Goal: Communication & Community: Participate in discussion

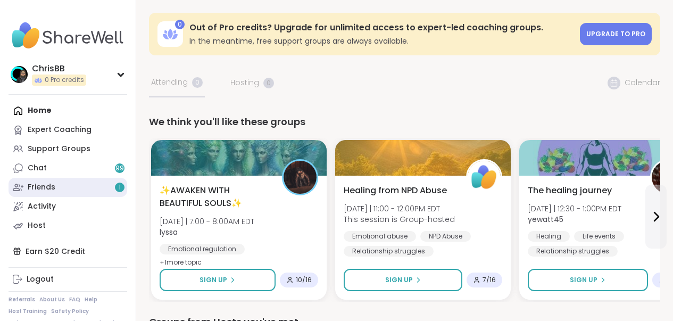
click at [56, 184] on link "Friends 1" at bounding box center [68, 187] width 119 height 19
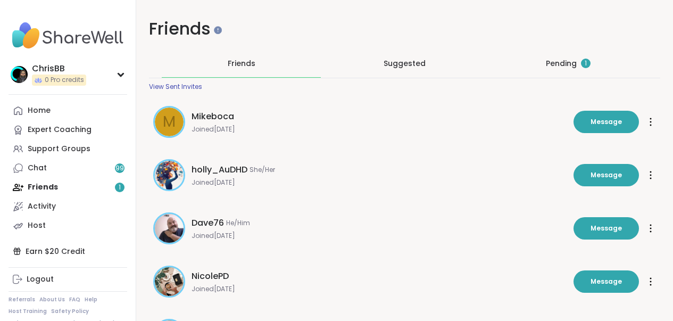
click at [546, 59] on div "Pending 1" at bounding box center [568, 63] width 45 height 11
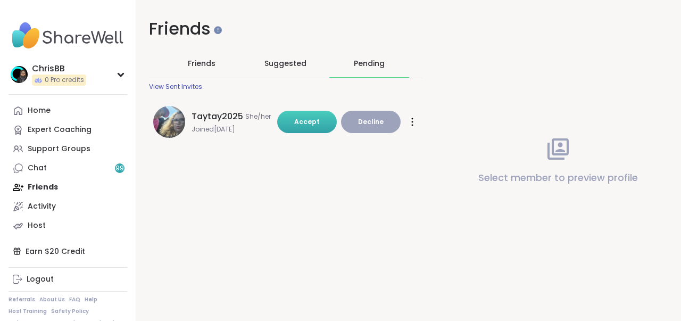
click at [299, 124] on span "Accept" at bounding box center [307, 121] width 26 height 9
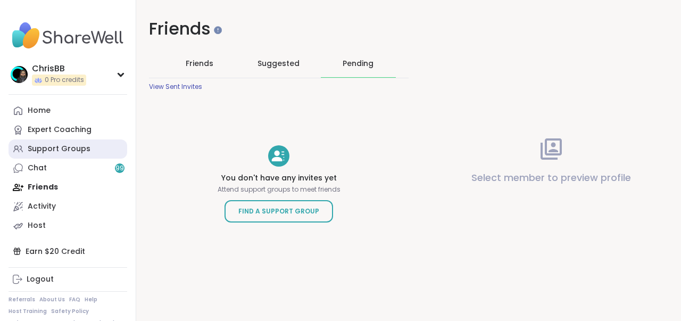
click at [51, 146] on div "Support Groups" at bounding box center [59, 149] width 63 height 11
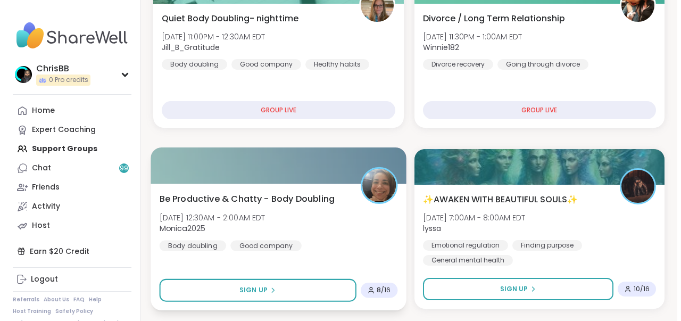
scroll to position [351, 0]
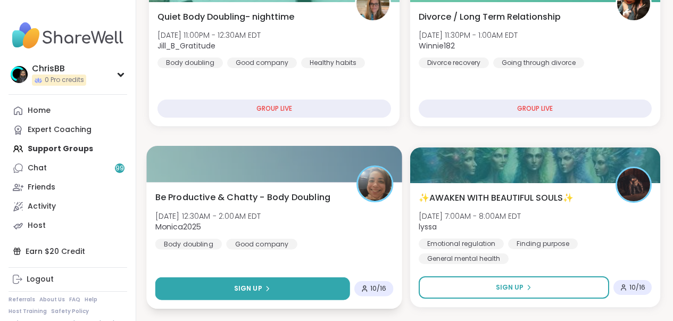
click at [255, 288] on span "Sign Up" at bounding box center [248, 289] width 28 height 10
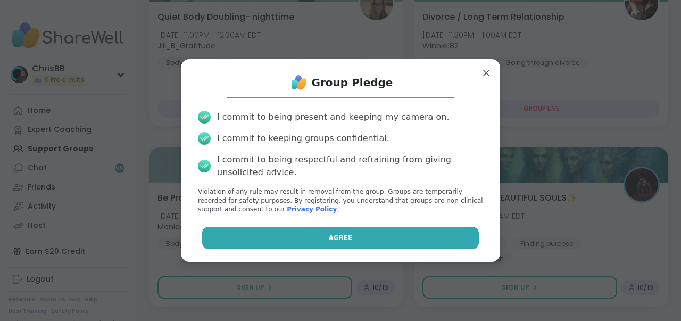
click at [338, 243] on button "Agree" at bounding box center [340, 238] width 277 height 22
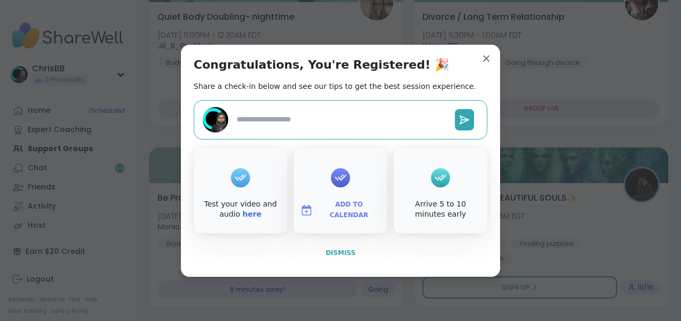
type textarea "*"
click at [336, 253] on span "Dismiss" at bounding box center [341, 252] width 30 height 7
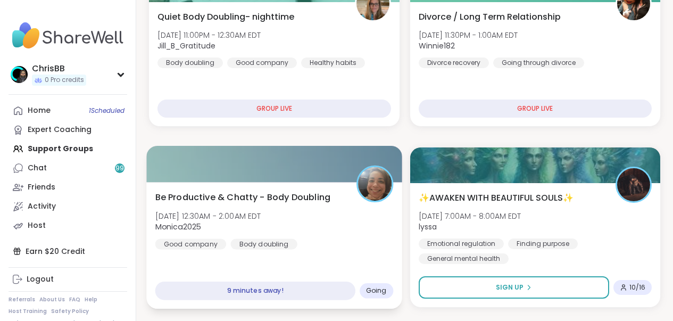
click at [293, 243] on div "Be Productive & Chatty - Body Doubling [DATE] 12:30AM - 2:00AM EDT Monica2025 G…" at bounding box center [274, 219] width 238 height 59
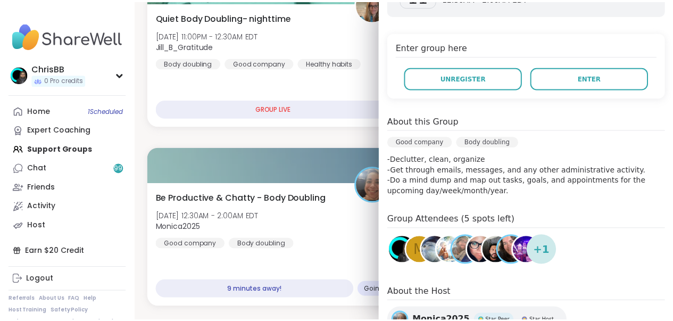
scroll to position [222, 0]
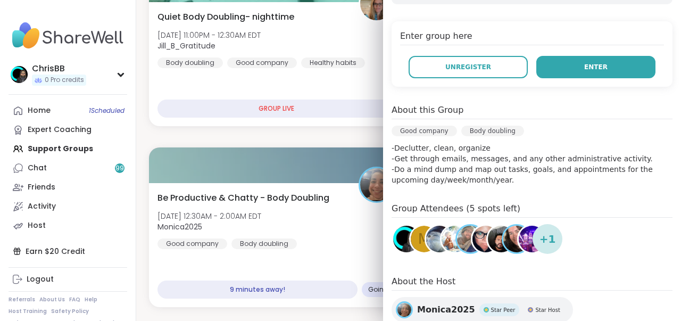
click at [595, 70] on span "Enter" at bounding box center [595, 67] width 23 height 10
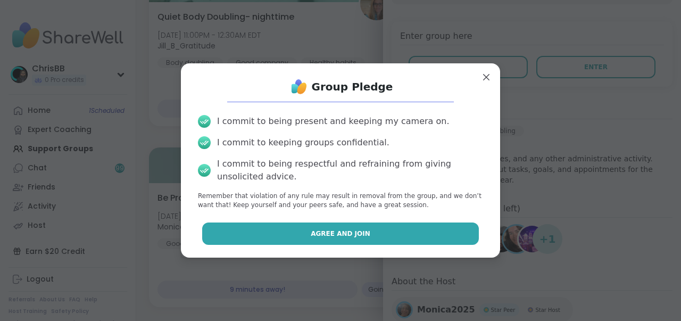
click at [354, 229] on span "Agree and Join" at bounding box center [341, 234] width 60 height 10
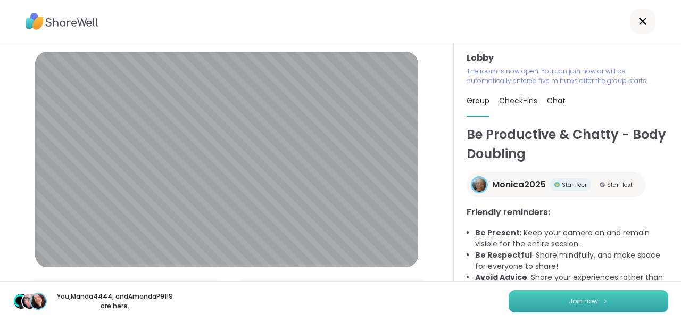
click at [570, 297] on span "Join now" at bounding box center [583, 301] width 29 height 10
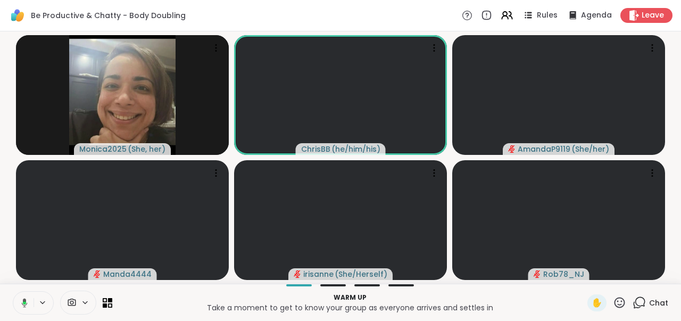
click at [28, 301] on button at bounding box center [23, 303] width 22 height 22
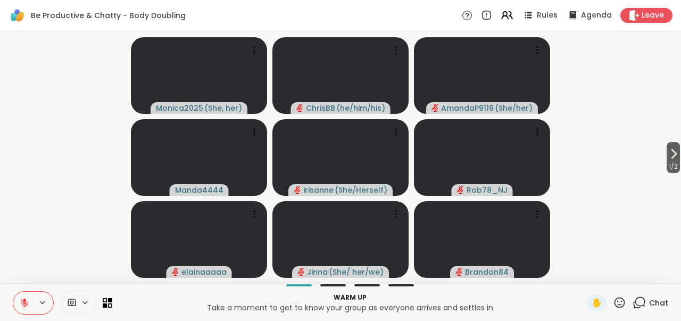
click at [30, 302] on button at bounding box center [23, 303] width 20 height 22
click at [112, 304] on icon at bounding box center [110, 305] width 5 height 5
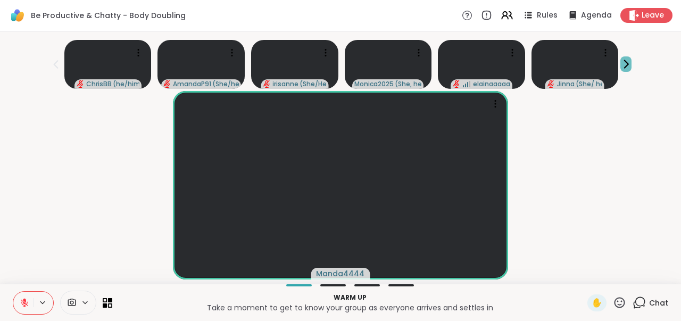
click at [626, 63] on icon at bounding box center [625, 64] width 11 height 11
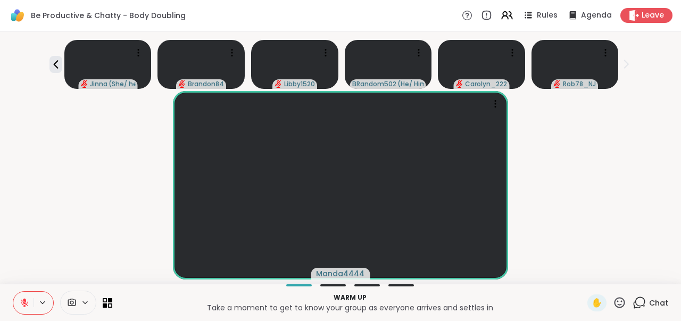
click at [30, 301] on button at bounding box center [23, 303] width 20 height 22
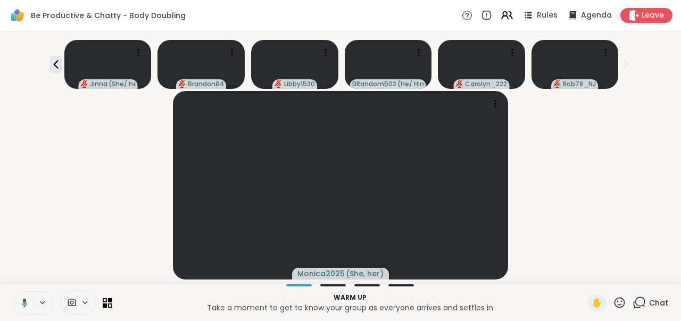
click at [32, 299] on button at bounding box center [23, 303] width 22 height 22
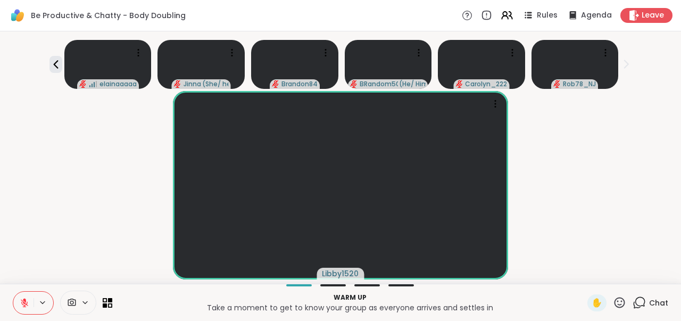
click at [34, 299] on button at bounding box center [44, 302] width 20 height 9
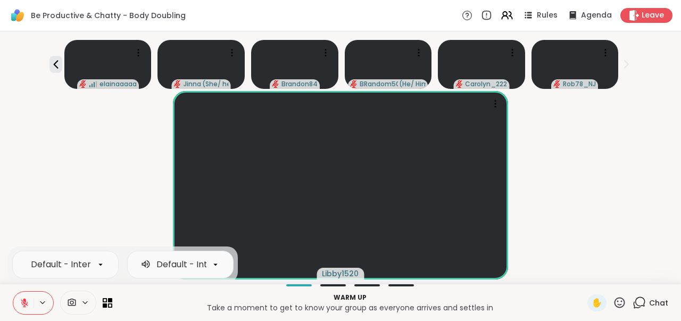
click at [29, 297] on button at bounding box center [23, 303] width 20 height 22
click at [31, 296] on button at bounding box center [23, 303] width 20 height 22
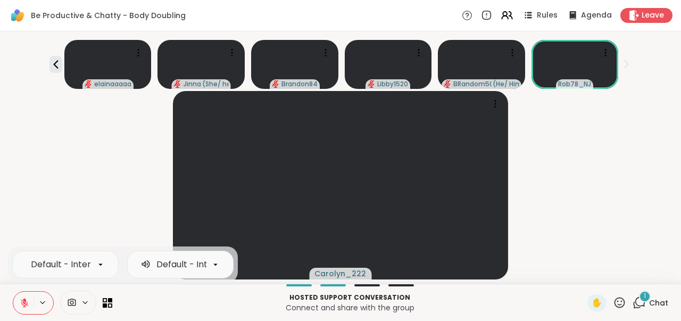
click at [72, 302] on icon at bounding box center [72, 302] width 10 height 10
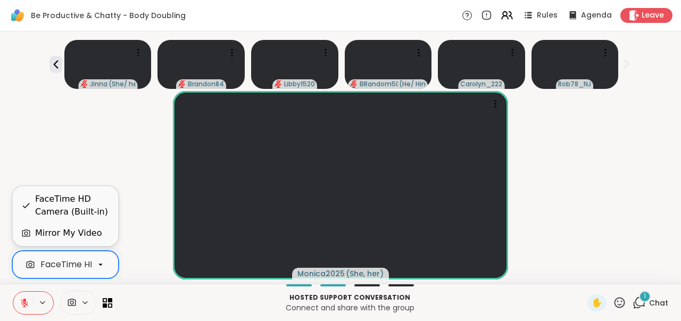
click at [101, 266] on icon at bounding box center [101, 265] width 10 height 10
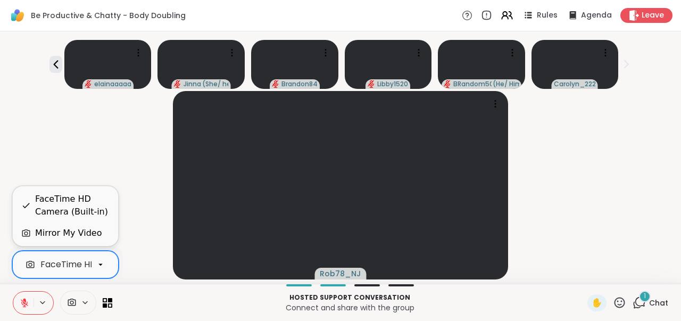
click at [135, 209] on div "Rob78_NJ" at bounding box center [340, 185] width 668 height 188
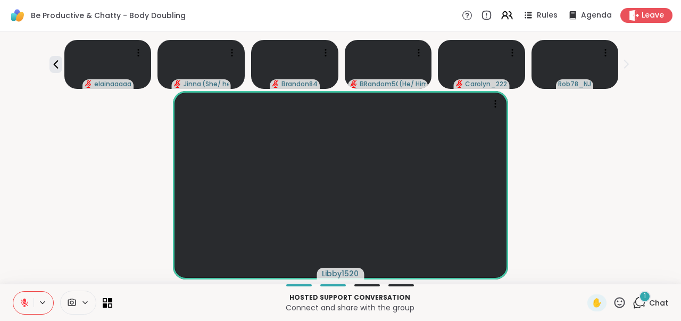
click at [649, 307] on span "Chat" at bounding box center [658, 302] width 19 height 11
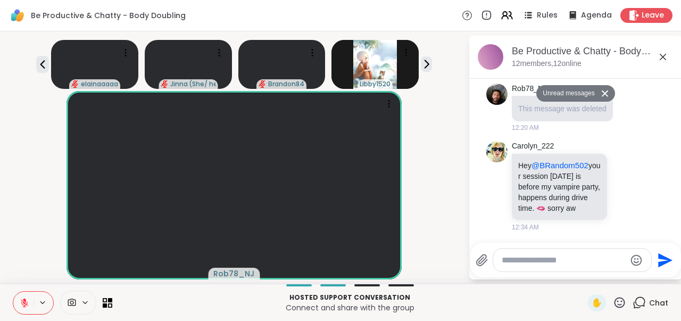
scroll to position [245, 0]
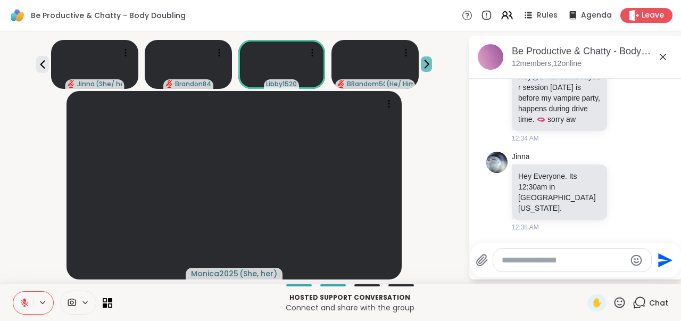
click at [422, 65] on icon at bounding box center [426, 64] width 11 height 11
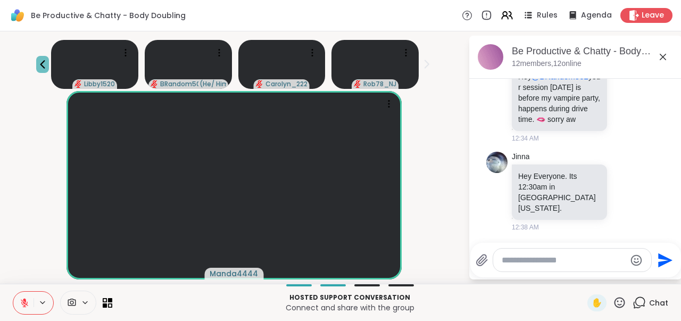
click at [43, 67] on icon at bounding box center [42, 64] width 5 height 9
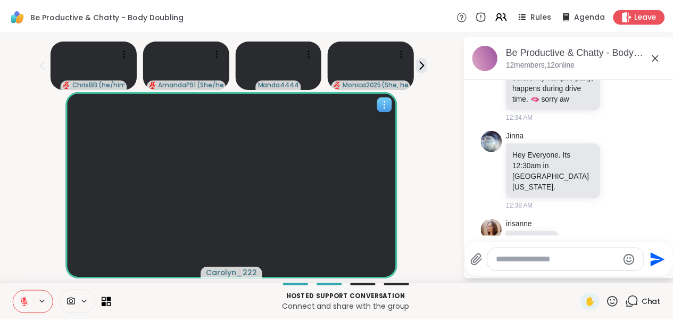
scroll to position [444, 0]
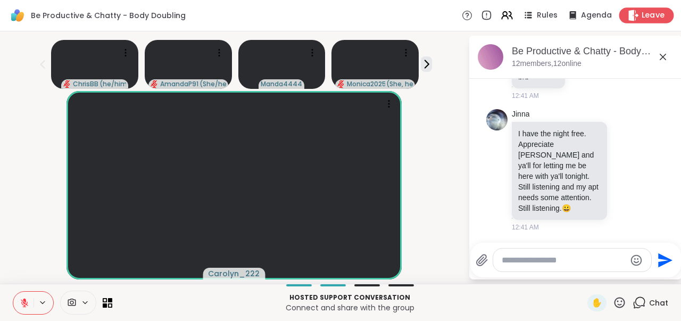
click at [642, 14] on span "Leave" at bounding box center [653, 15] width 23 height 11
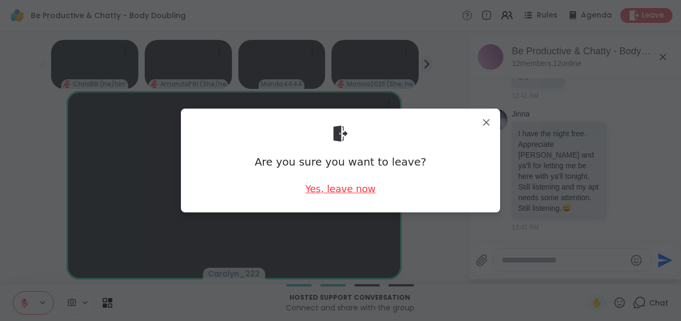
click at [349, 193] on div "Yes, leave now" at bounding box center [340, 188] width 70 height 13
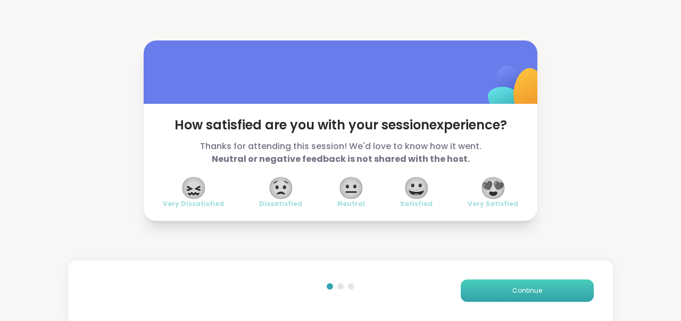
click at [521, 296] on button "Continue" at bounding box center [527, 290] width 133 height 22
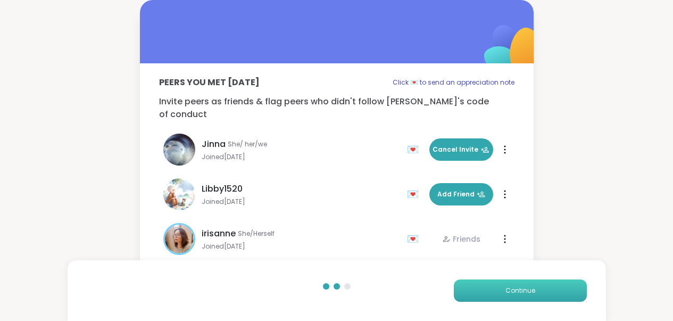
click at [521, 296] on button "Continue" at bounding box center [520, 290] width 133 height 22
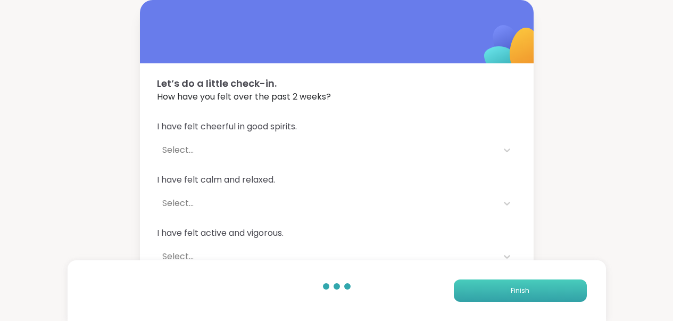
click at [521, 296] on button "Finish" at bounding box center [520, 290] width 133 height 22
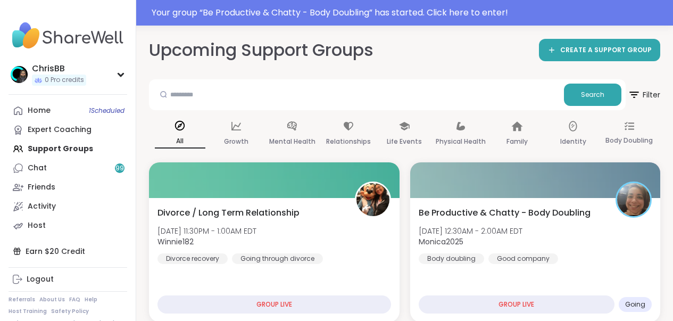
click at [72, 148] on div "Home 1 Scheduled Expert Coaching Support Groups Chat 99 Friends Activity Host" at bounding box center [68, 168] width 119 height 134
click at [70, 133] on div "Expert Coaching" at bounding box center [60, 130] width 64 height 11
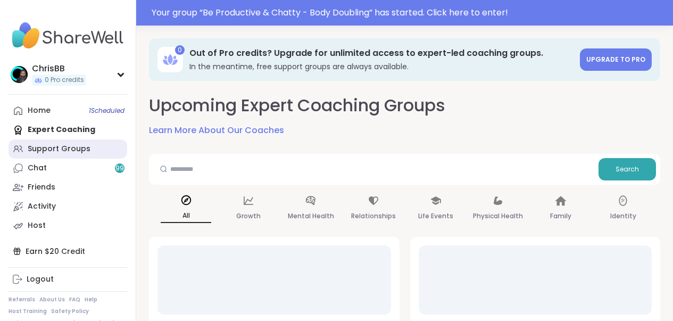
click at [68, 148] on div "Support Groups" at bounding box center [59, 149] width 63 height 11
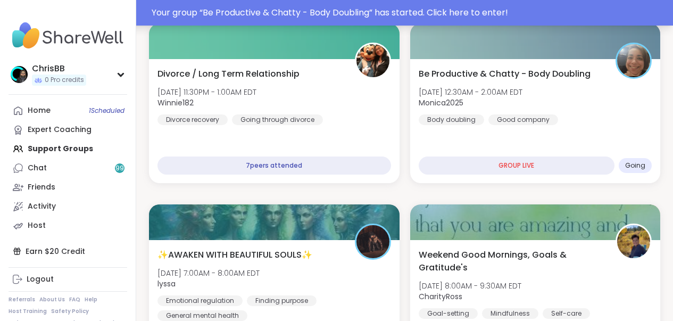
scroll to position [113, 0]
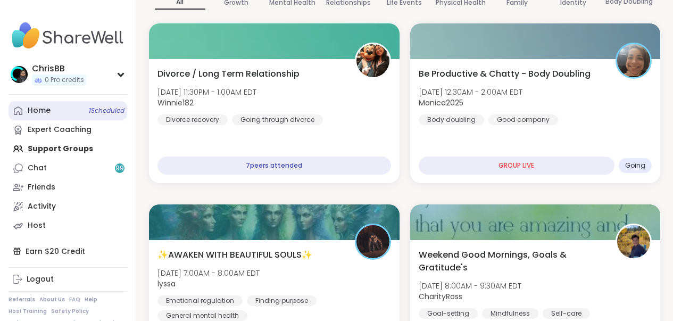
click at [42, 114] on div "Home 1 Scheduled" at bounding box center [39, 110] width 23 height 11
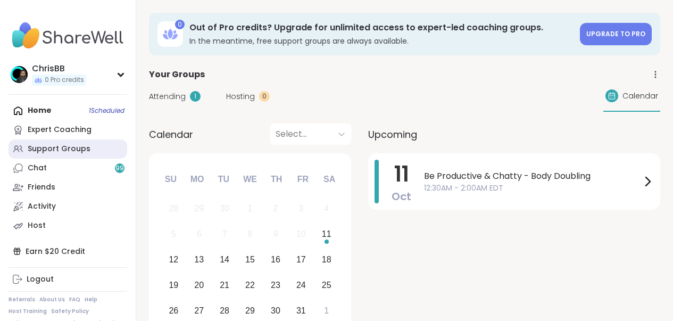
click at [52, 153] on div "Support Groups" at bounding box center [59, 149] width 63 height 11
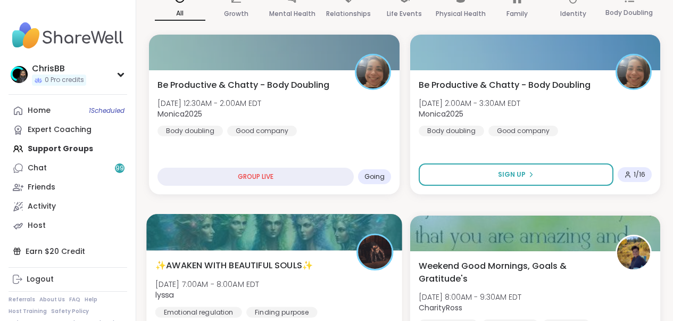
scroll to position [104, 0]
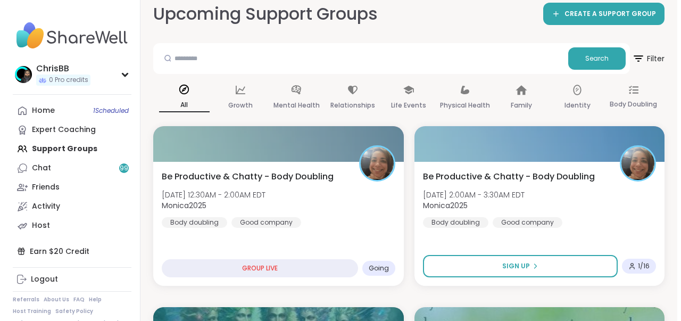
scroll to position [11, 0]
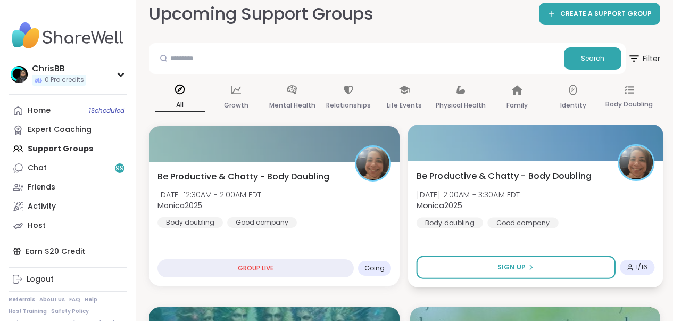
click at [520, 201] on span "Monica2025" at bounding box center [468, 205] width 104 height 11
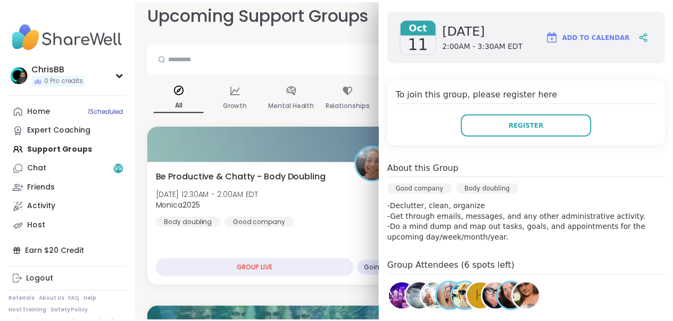
scroll to position [0, 0]
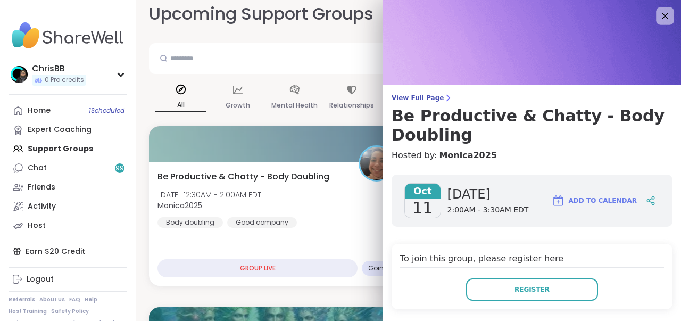
click at [658, 19] on icon at bounding box center [664, 15] width 13 height 13
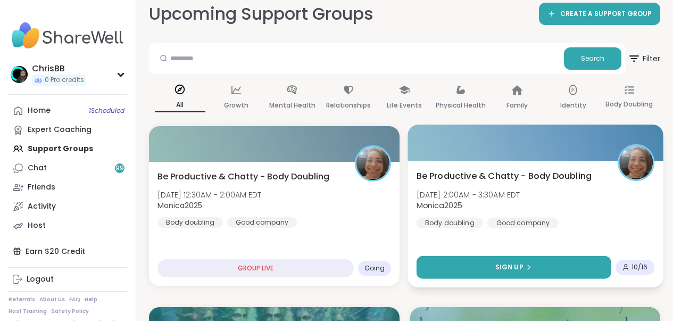
scroll to position [11, 0]
click at [531, 264] on icon at bounding box center [528, 267] width 6 height 6
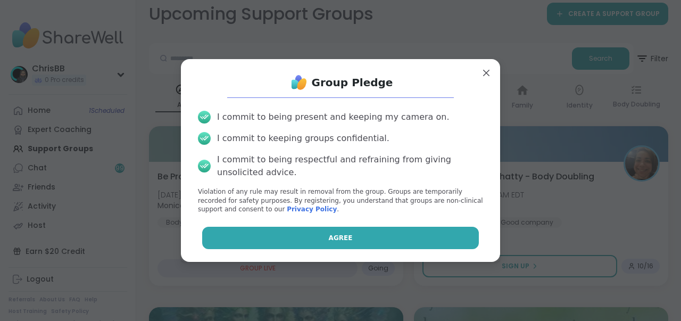
click at [342, 245] on button "Agree" at bounding box center [340, 238] width 277 height 22
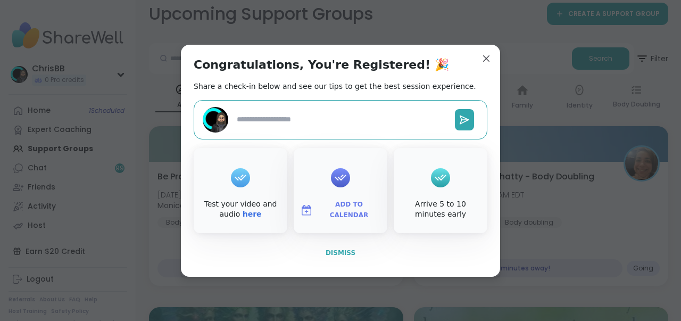
type textarea "*"
click at [342, 251] on span "Dismiss" at bounding box center [341, 252] width 30 height 7
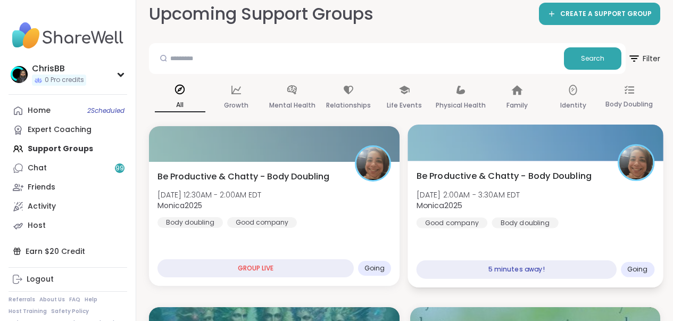
click at [535, 202] on div "Be Productive & Chatty - Body Doubling Sat, Oct 11 | 2:00AM - 3:30AM EDT Monica…" at bounding box center [535, 198] width 238 height 59
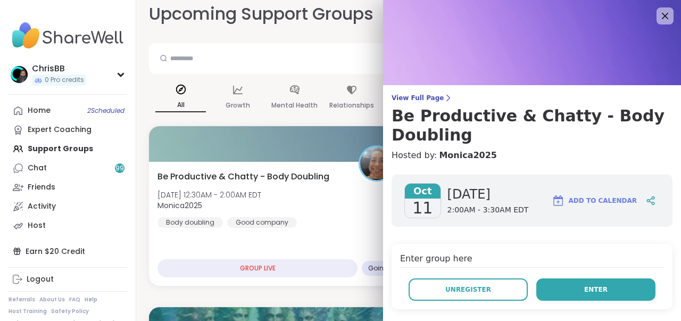
click at [598, 287] on span "Enter" at bounding box center [595, 290] width 23 height 10
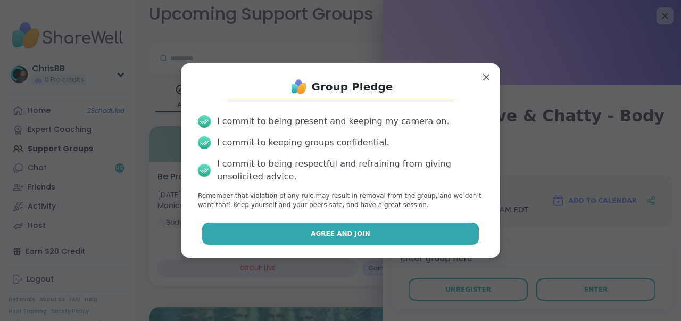
click at [333, 231] on span "Agree and Join" at bounding box center [341, 234] width 60 height 10
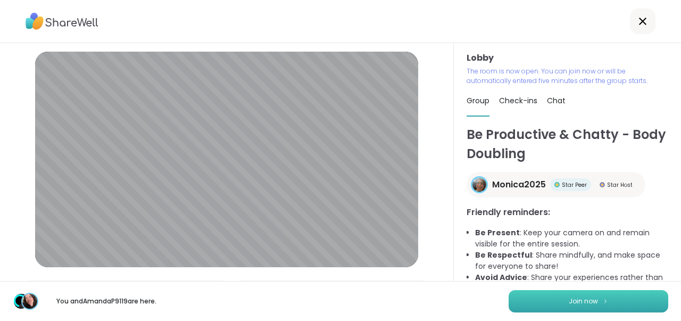
click at [577, 300] on span "Join now" at bounding box center [583, 301] width 29 height 10
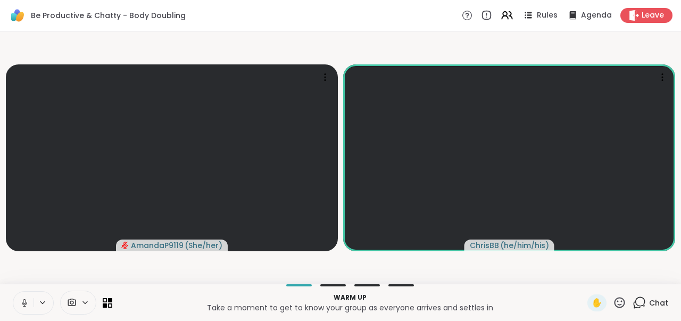
click at [27, 300] on icon at bounding box center [25, 303] width 10 height 10
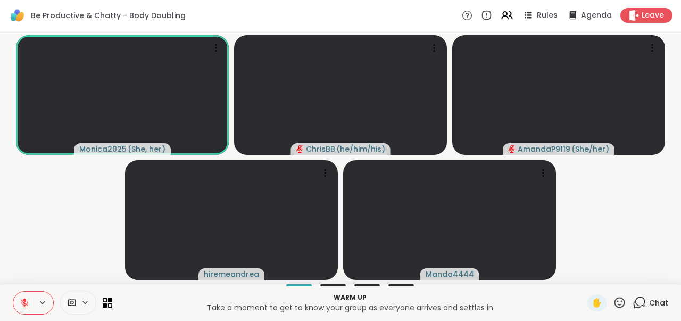
click at [29, 295] on button at bounding box center [23, 303] width 20 height 22
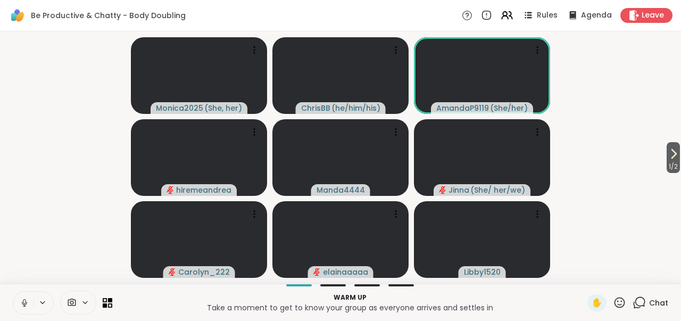
click at [26, 309] on button at bounding box center [23, 303] width 20 height 22
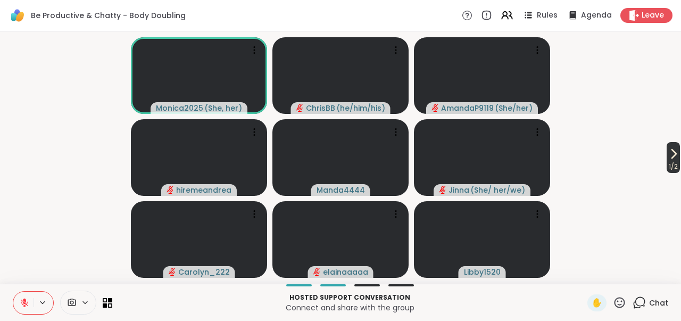
click at [670, 157] on icon at bounding box center [673, 153] width 13 height 13
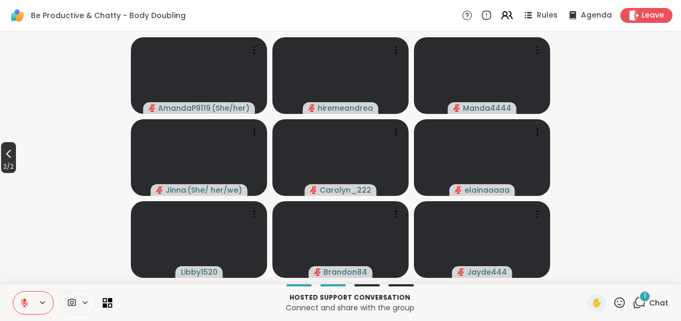
click at [15, 163] on span "2 / 2" at bounding box center [8, 166] width 15 height 13
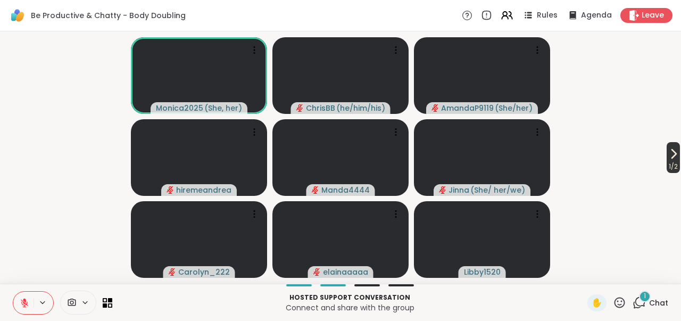
click at [667, 167] on span "1 / 2" at bounding box center [673, 166] width 13 height 13
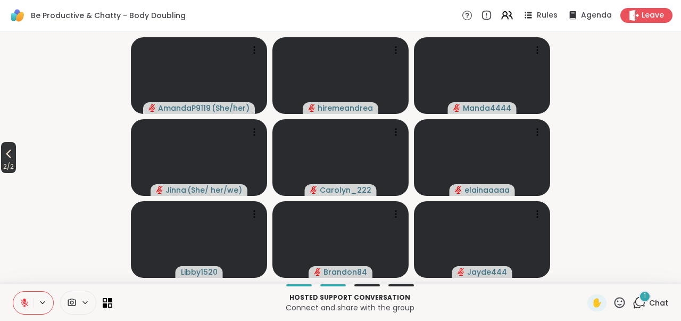
click at [15, 164] on span "2 / 2" at bounding box center [8, 166] width 15 height 13
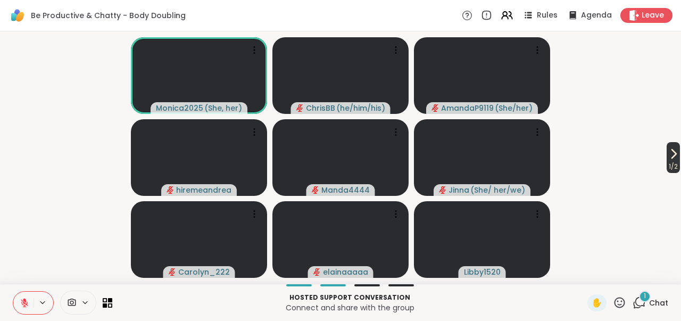
click at [667, 161] on span "1 / 2" at bounding box center [673, 166] width 13 height 13
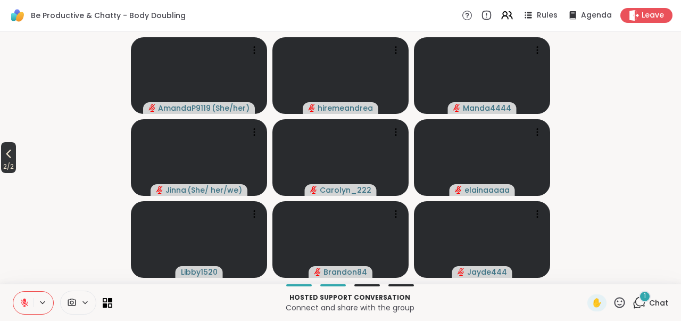
click at [7, 157] on icon at bounding box center [8, 153] width 13 height 13
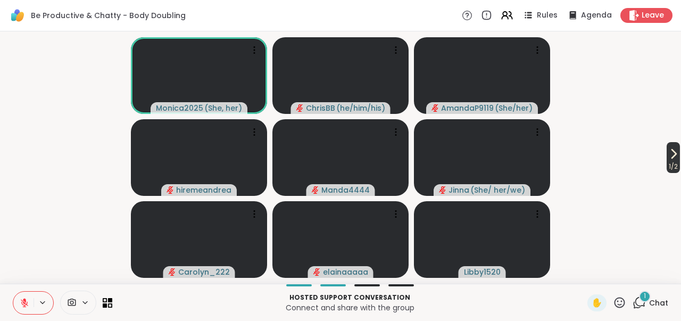
click at [667, 161] on span "1 / 2" at bounding box center [673, 166] width 13 height 13
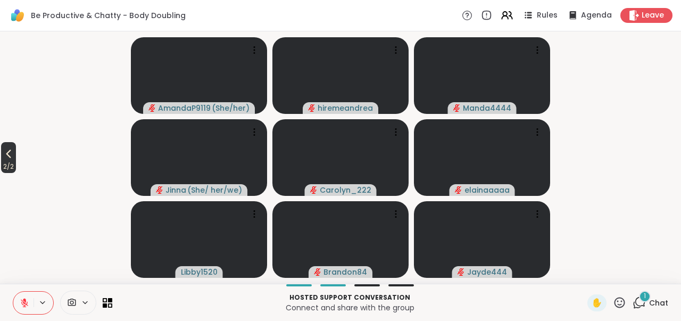
click at [16, 163] on span "2 / 2" at bounding box center [8, 166] width 15 height 13
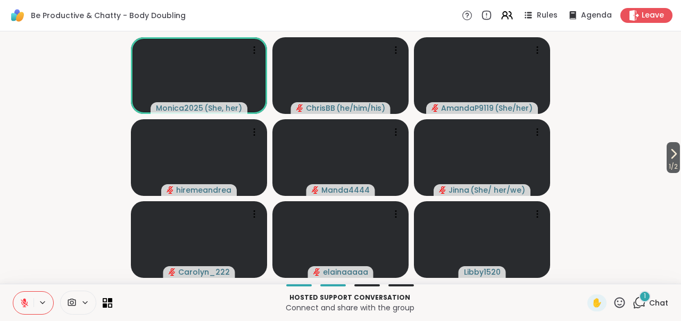
click at [23, 296] on button at bounding box center [23, 303] width 20 height 22
click at [23, 301] on icon at bounding box center [25, 303] width 10 height 10
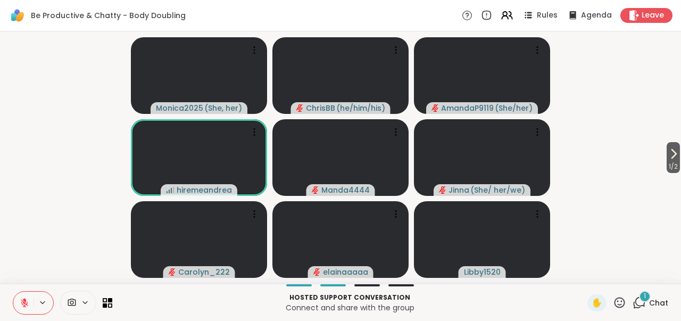
click at [673, 160] on html "Be Productive & Chatty - Body Doubling Rules Agenda Leave 1 / 2 Monica2025 ( Sh…" at bounding box center [340, 160] width 681 height 321
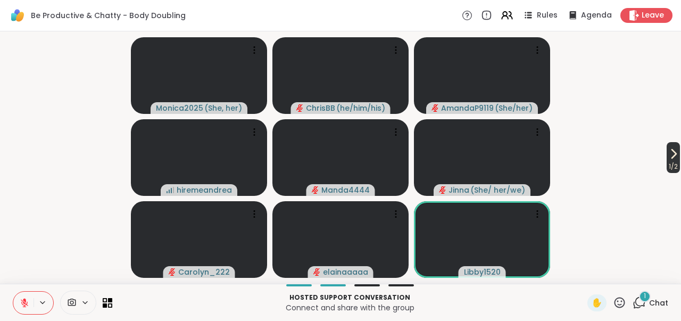
click at [667, 164] on span "1 / 2" at bounding box center [673, 166] width 13 height 13
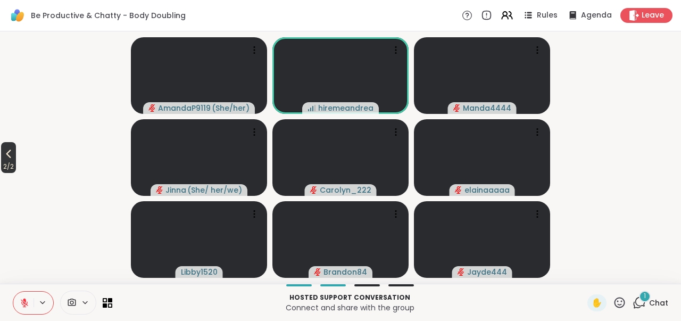
click at [16, 157] on button "2 / 2" at bounding box center [8, 157] width 15 height 31
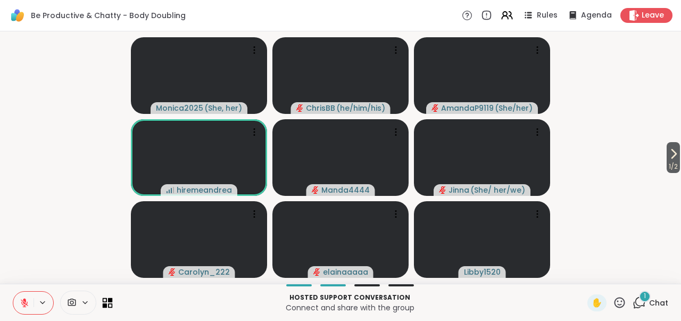
click at [111, 301] on icon at bounding box center [110, 299] width 5 height 5
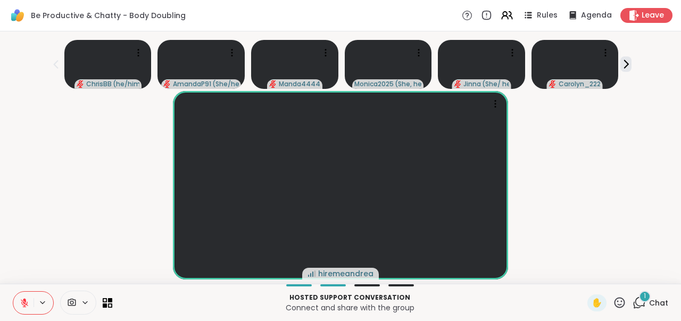
click at [633, 301] on icon at bounding box center [639, 302] width 13 height 13
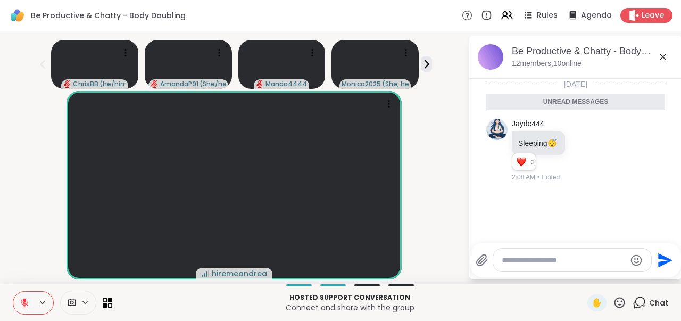
click at [609, 264] on textarea "Type your message" at bounding box center [564, 260] width 124 height 11
type textarea "***"
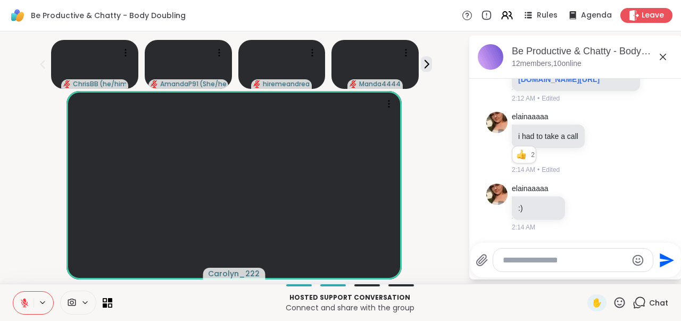
scroll to position [429, 0]
click at [111, 299] on icon at bounding box center [110, 299] width 5 height 5
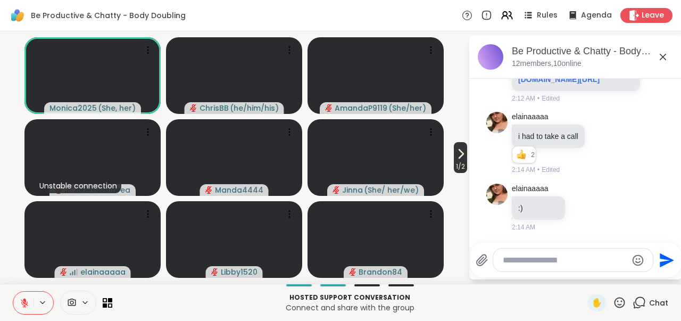
click at [458, 168] on span "1 / 2" at bounding box center [460, 166] width 13 height 13
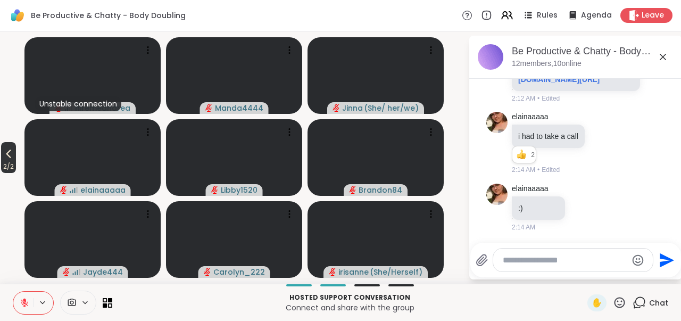
click at [15, 159] on icon at bounding box center [8, 153] width 13 height 13
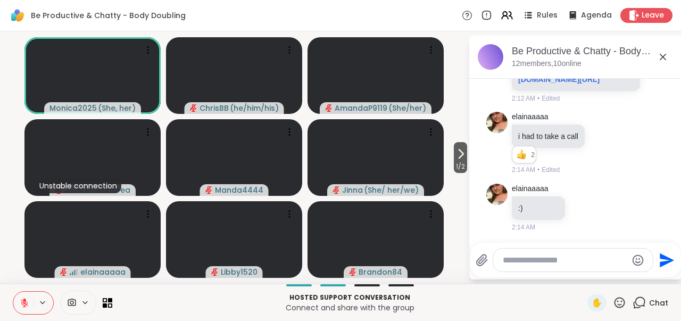
click at [633, 301] on icon at bounding box center [639, 302] width 13 height 13
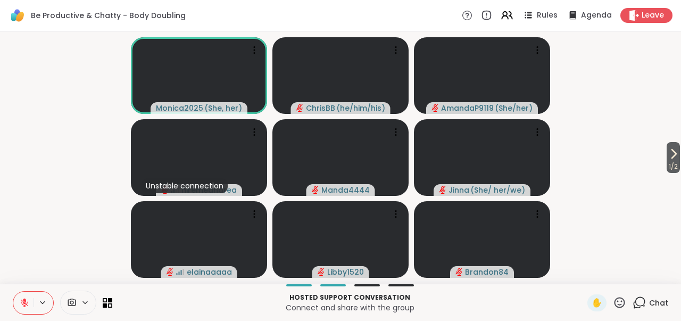
click at [633, 301] on icon at bounding box center [639, 302] width 13 height 13
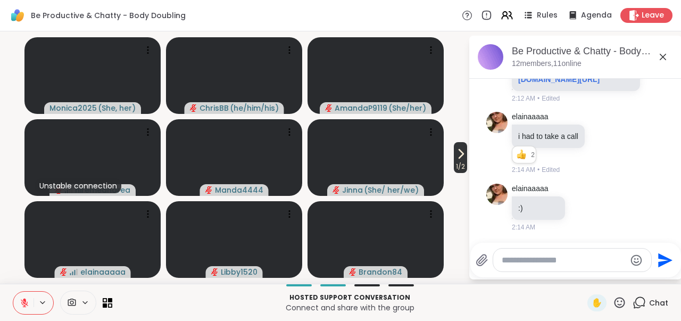
click at [458, 163] on span "1 / 2" at bounding box center [460, 166] width 13 height 13
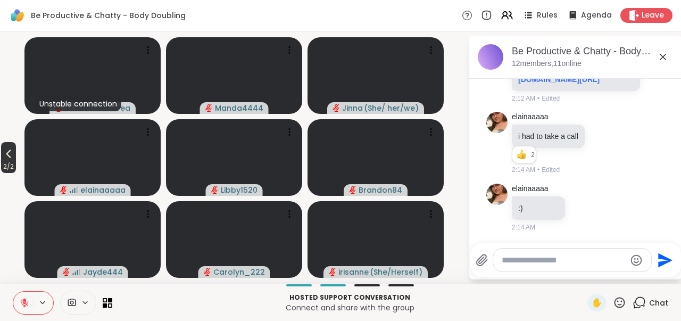
click at [12, 155] on icon at bounding box center [8, 153] width 13 height 13
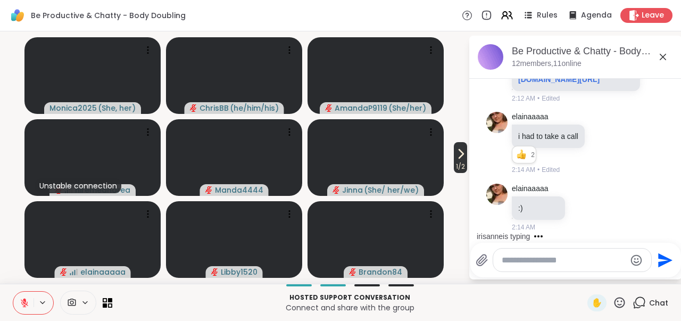
click at [467, 165] on span "1 / 2" at bounding box center [460, 166] width 13 height 13
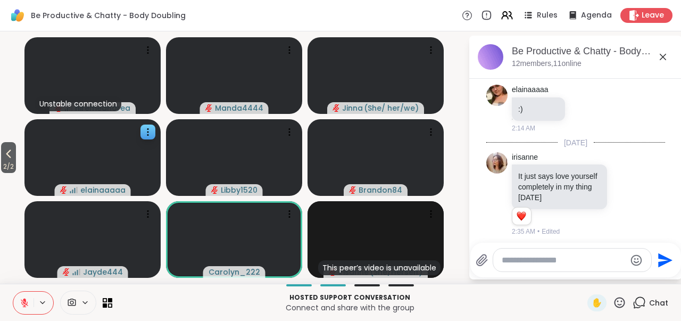
scroll to position [533, 0]
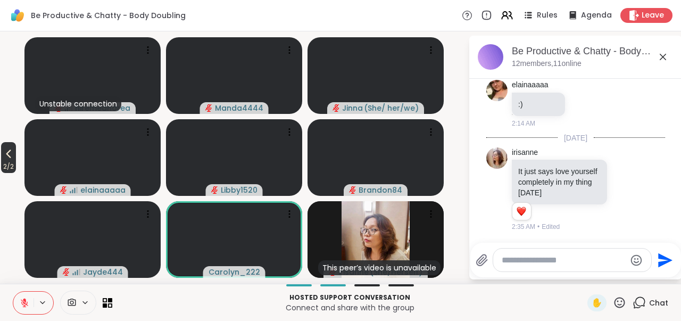
click at [16, 154] on button "2 / 2" at bounding box center [8, 157] width 15 height 31
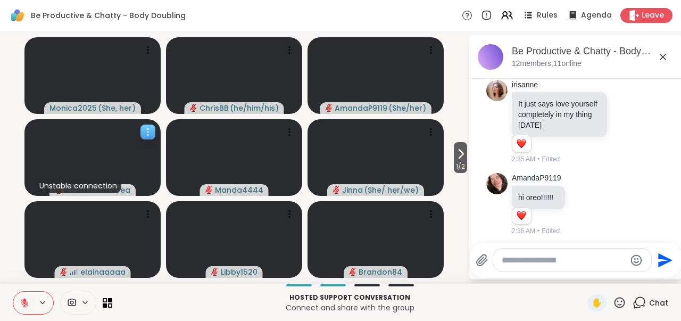
scroll to position [604, 0]
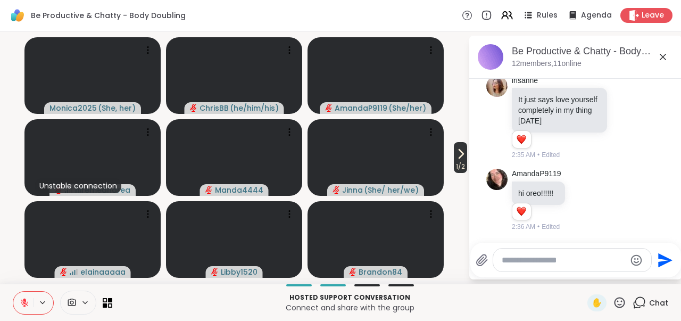
click at [464, 163] on span "1 / 2" at bounding box center [460, 166] width 13 height 13
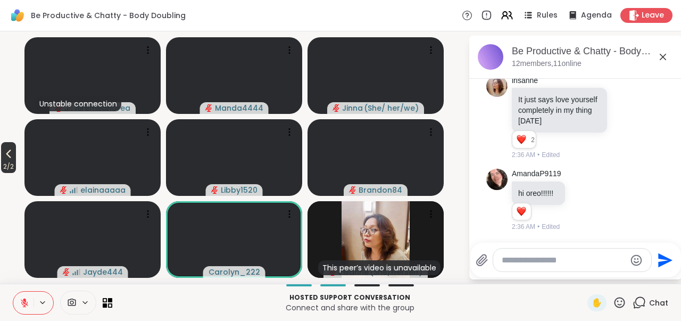
click at [13, 154] on icon at bounding box center [8, 153] width 13 height 13
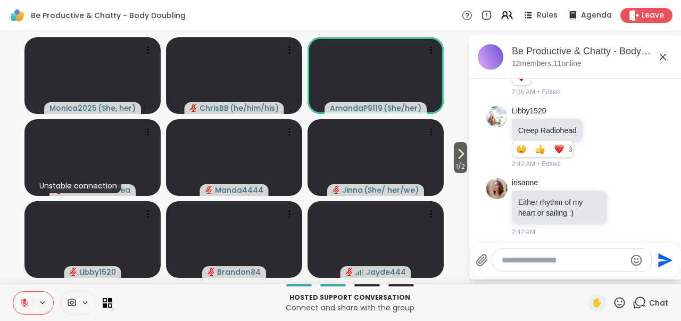
scroll to position [837, 0]
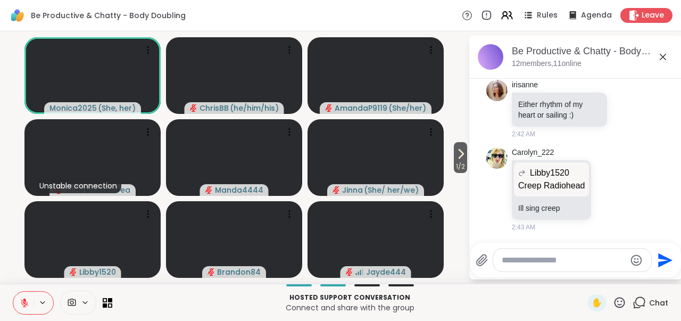
click at [559, 261] on textarea "Type your message" at bounding box center [564, 260] width 124 height 11
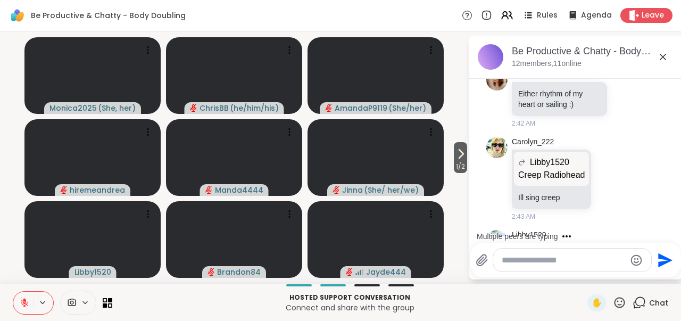
scroll to position [904, 0]
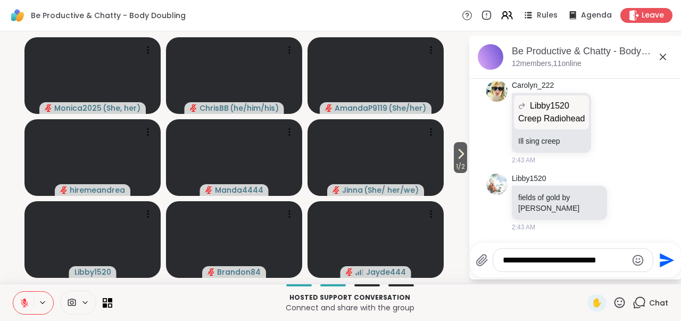
type textarea "**********"
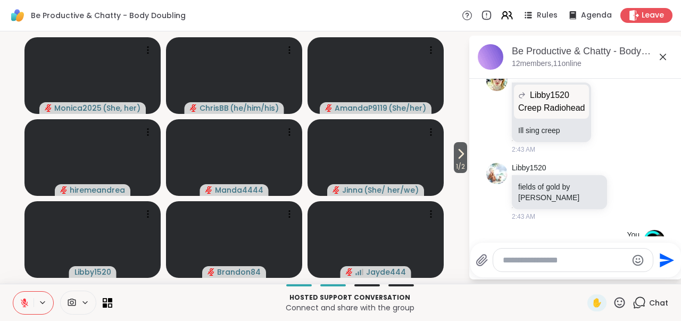
scroll to position [972, 0]
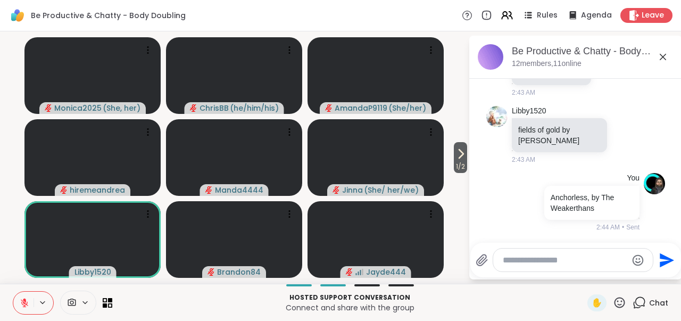
click at [27, 306] on icon at bounding box center [25, 303] width 10 height 10
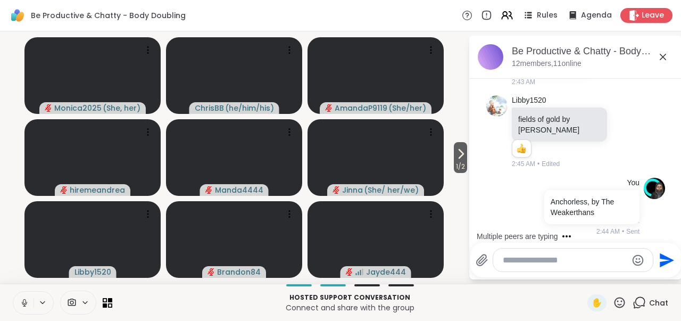
scroll to position [1043, 0]
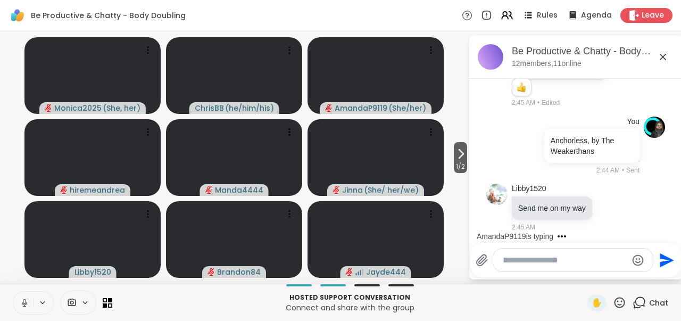
click at [27, 303] on icon at bounding box center [25, 303] width 10 height 10
click at [553, 258] on textarea "Type your message" at bounding box center [565, 260] width 124 height 11
type textarea "***"
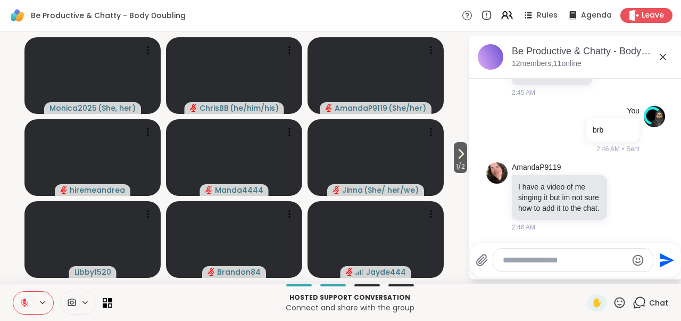
scroll to position [1204, 0]
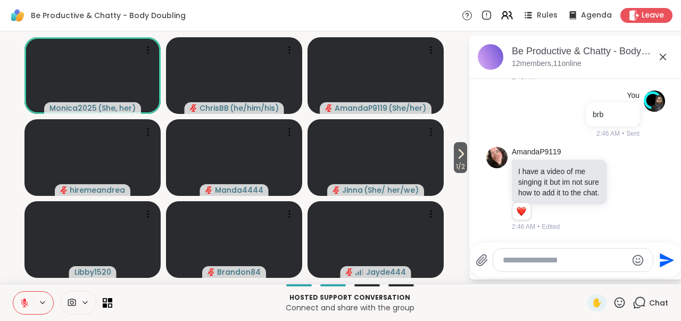
click at [528, 260] on textarea "Type your message" at bounding box center [565, 260] width 124 height 11
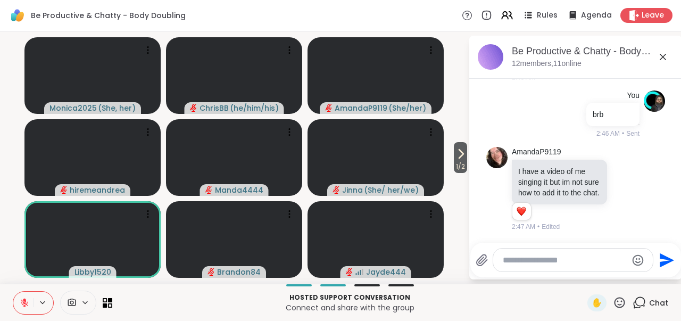
click at [27, 303] on icon at bounding box center [24, 302] width 7 height 7
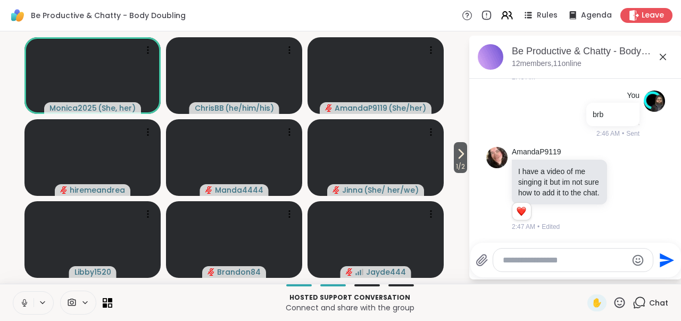
click at [511, 261] on textarea "Type your message" at bounding box center [565, 260] width 124 height 11
paste textarea "**********"
type textarea "**********"
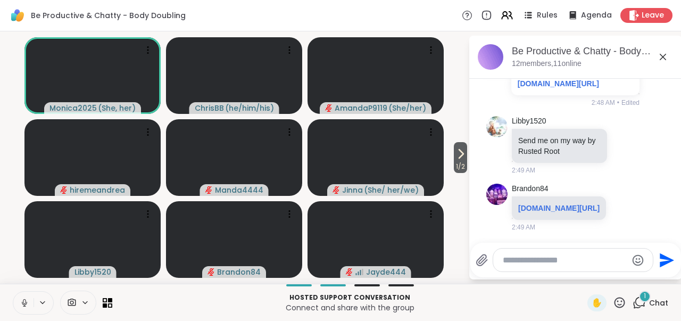
scroll to position [1665, 0]
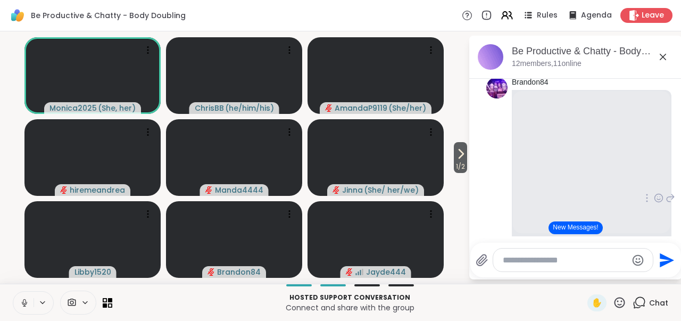
click at [588, 229] on button "New Messages!" at bounding box center [576, 227] width 54 height 13
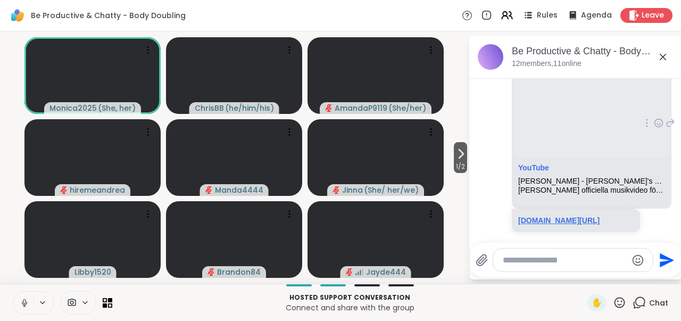
scroll to position [2100, 0]
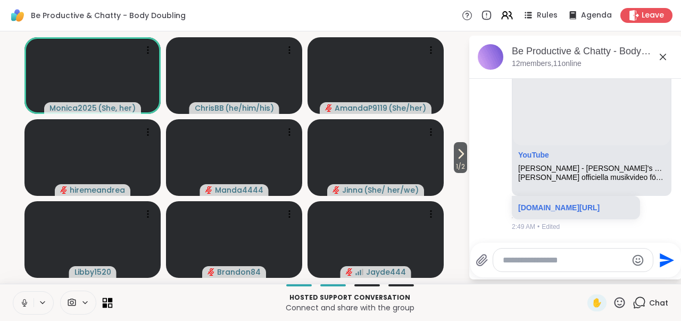
click at [105, 302] on icon at bounding box center [108, 302] width 10 height 10
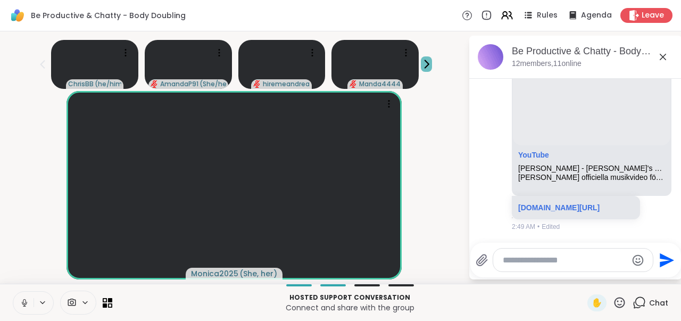
click at [423, 63] on icon at bounding box center [426, 64] width 11 height 11
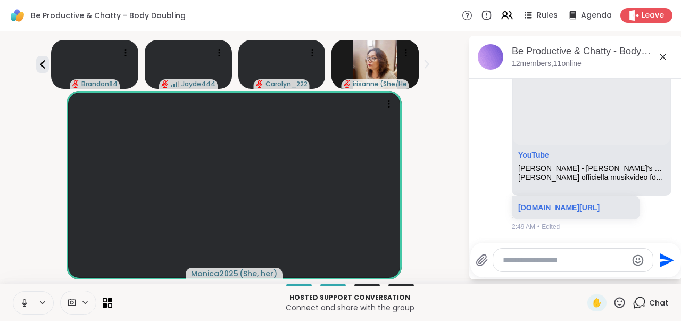
click at [423, 63] on icon at bounding box center [426, 64] width 11 height 11
click at [40, 63] on icon at bounding box center [42, 64] width 13 height 13
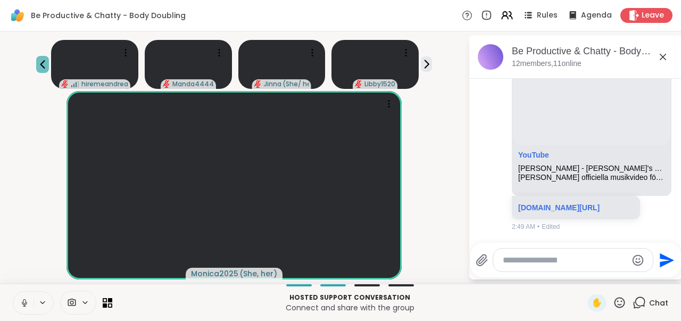
click at [40, 63] on icon at bounding box center [42, 64] width 13 height 13
click at [28, 302] on icon at bounding box center [25, 303] width 10 height 10
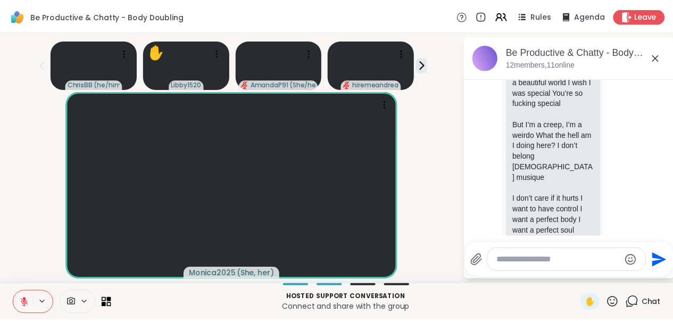
scroll to position [2290, 0]
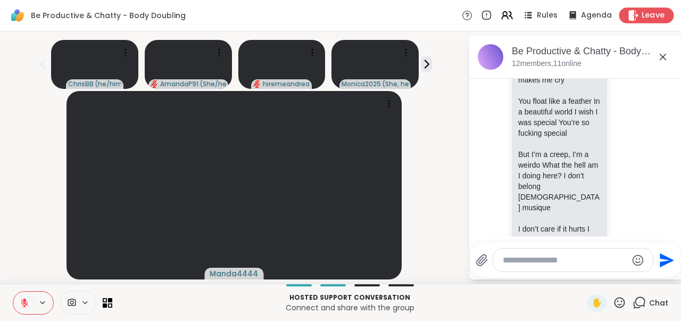
click at [642, 20] on span "Leave" at bounding box center [653, 15] width 23 height 11
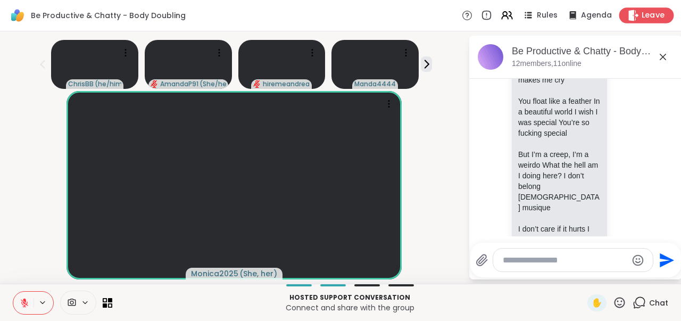
click at [643, 12] on span "Leave" at bounding box center [653, 15] width 23 height 11
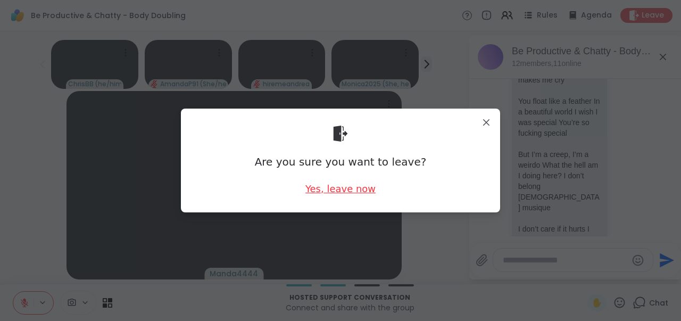
click at [360, 187] on div "Yes, leave now" at bounding box center [340, 188] width 70 height 13
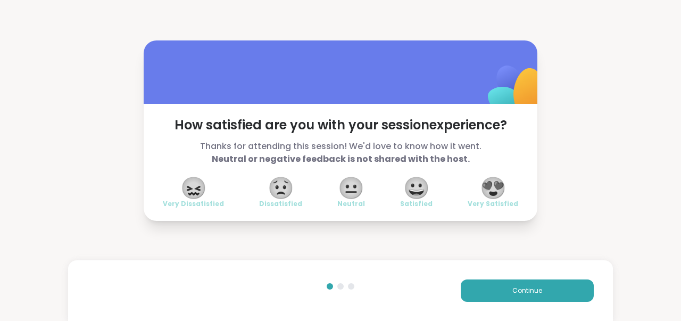
click at [496, 192] on span "😍" at bounding box center [493, 187] width 27 height 19
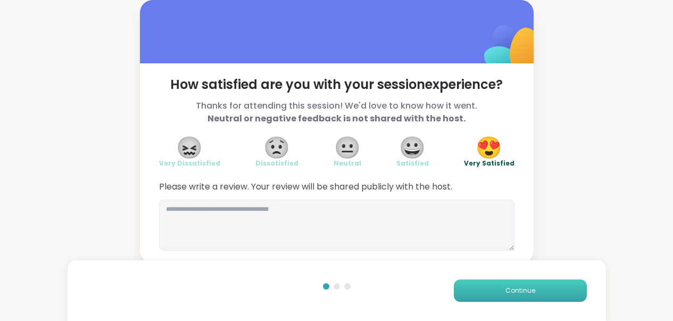
click at [523, 288] on span "Continue" at bounding box center [520, 291] width 30 height 10
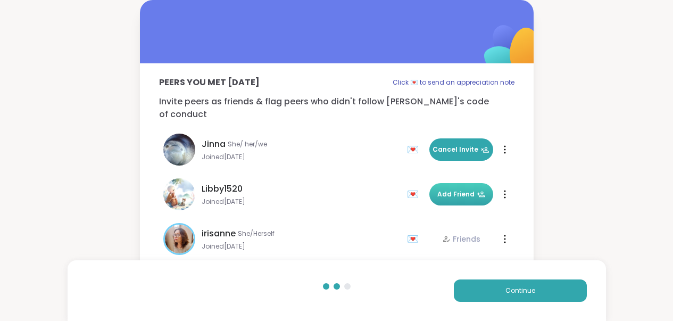
click at [463, 187] on button "Add Friend" at bounding box center [461, 194] width 64 height 22
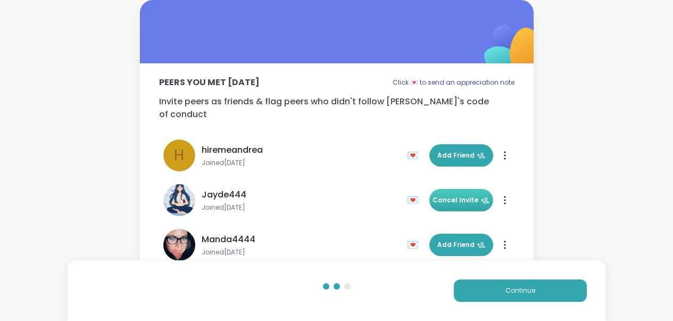
scroll to position [181, 0]
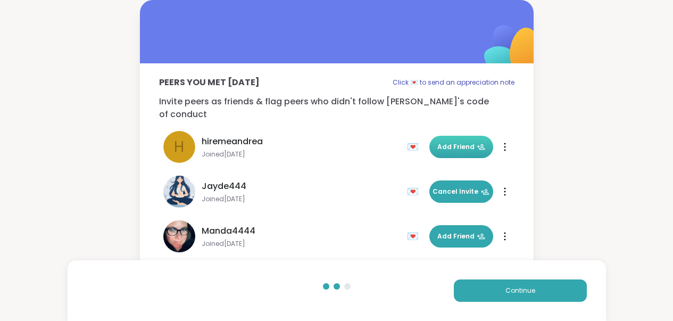
click at [458, 142] on span "Add Friend" at bounding box center [461, 147] width 48 height 10
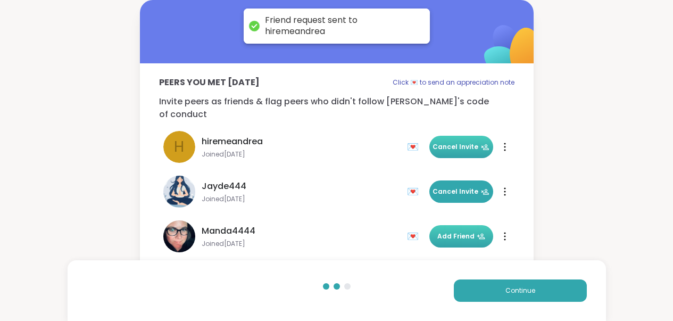
click at [452, 231] on span "Add Friend" at bounding box center [461, 236] width 48 height 10
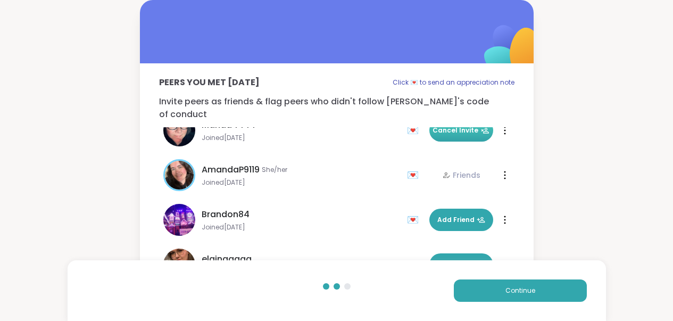
scroll to position [289, 0]
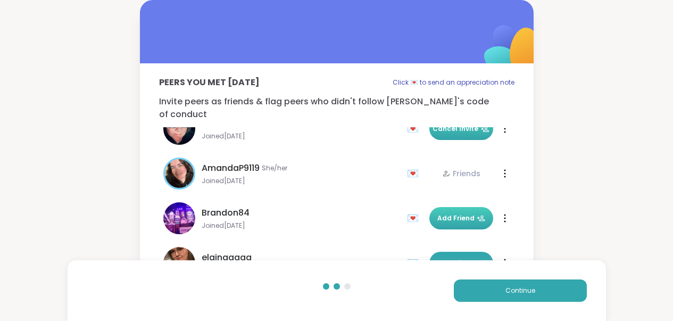
click at [452, 213] on span "Add Friend" at bounding box center [461, 218] width 48 height 10
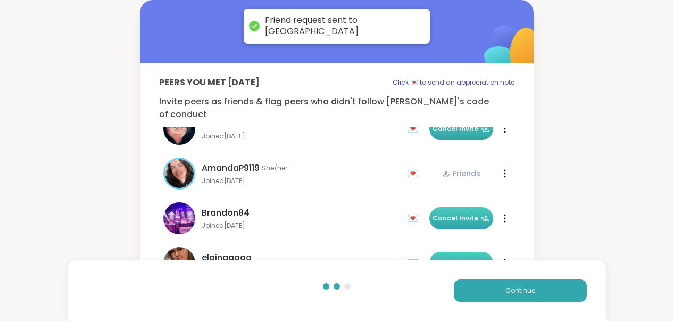
click at [453, 258] on span "Add Friend" at bounding box center [461, 263] width 48 height 10
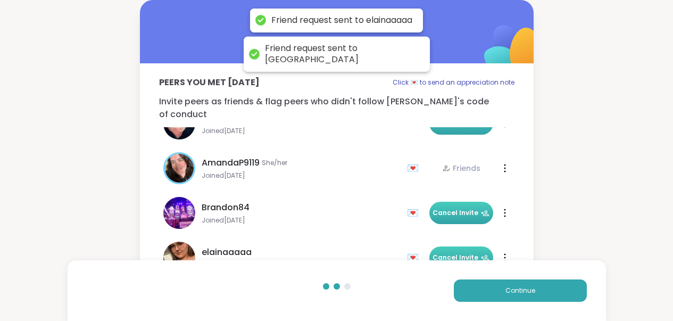
scroll to position [300, 0]
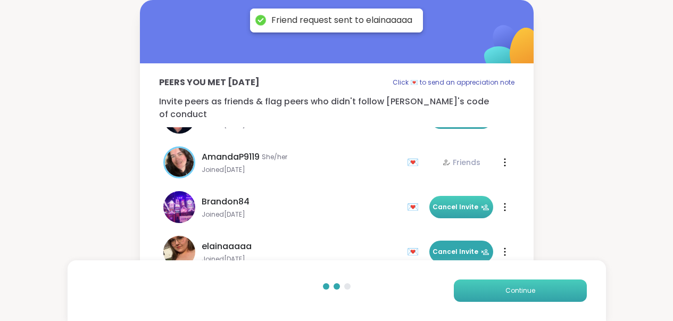
click at [504, 291] on button "Continue" at bounding box center [520, 290] width 133 height 22
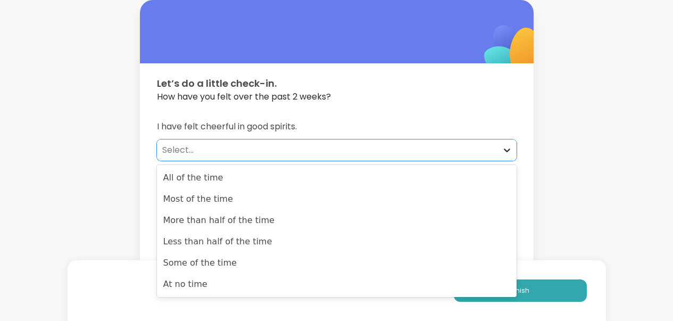
click at [511, 148] on icon at bounding box center [507, 150] width 11 height 11
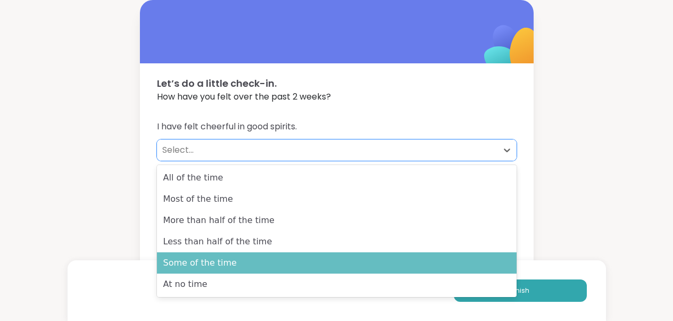
click at [432, 255] on div "Some of the time" at bounding box center [337, 262] width 360 height 21
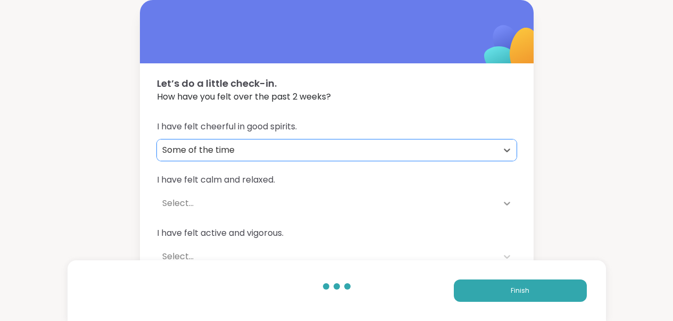
click at [506, 202] on icon at bounding box center [507, 203] width 11 height 11
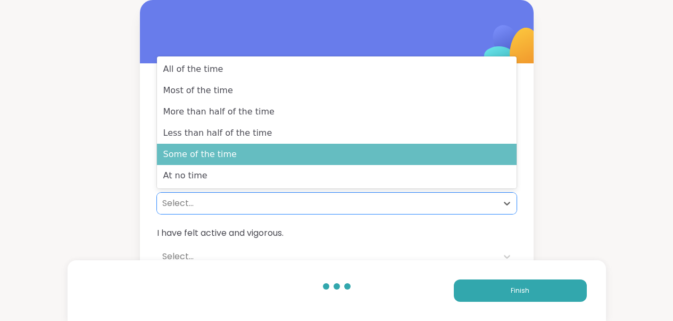
click at [482, 159] on div "Some of the time" at bounding box center [337, 154] width 360 height 21
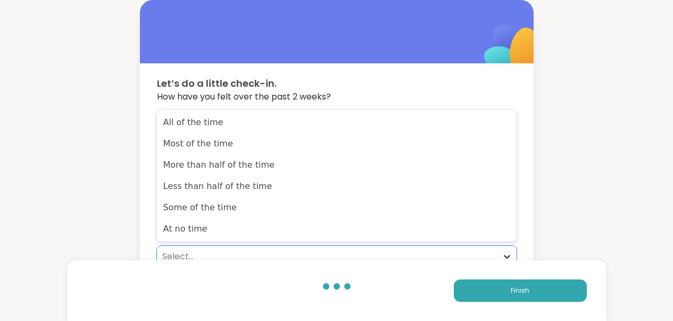
click at [511, 253] on icon at bounding box center [507, 256] width 11 height 11
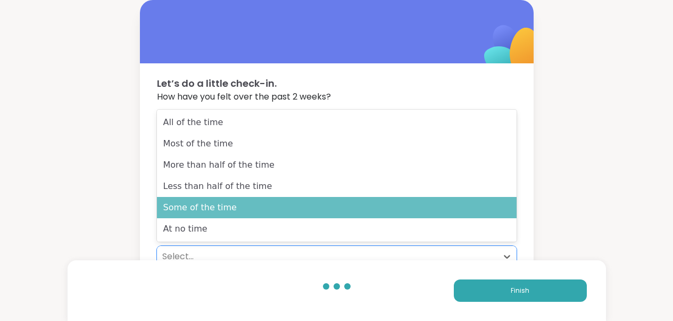
click at [480, 213] on div "Some of the time" at bounding box center [337, 207] width 360 height 21
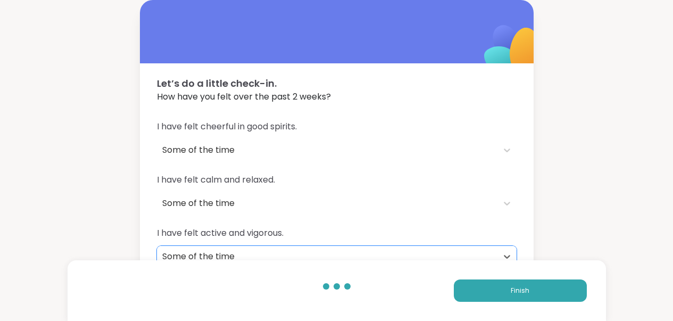
click at [597, 228] on div "Let’s do a little check-in. How have you felt over the past 2 weeks? I have fel…" at bounding box center [336, 193] width 673 height 386
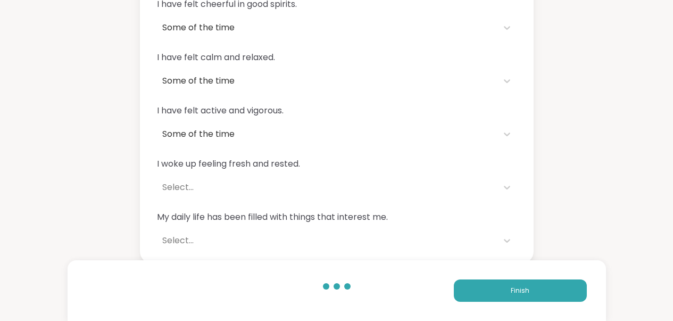
scroll to position [125, 0]
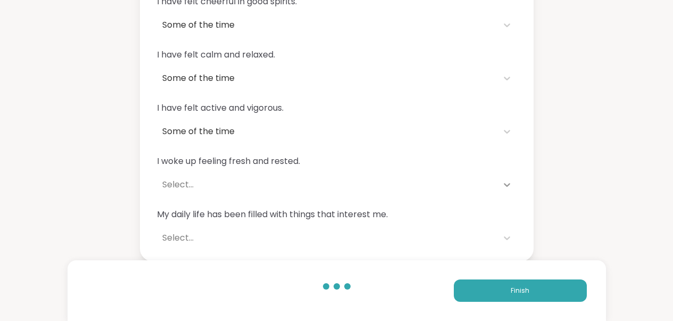
click at [510, 182] on icon at bounding box center [507, 184] width 11 height 11
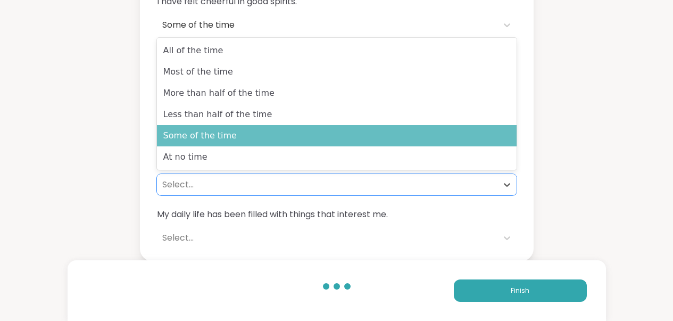
click at [501, 143] on div "Some of the time" at bounding box center [337, 135] width 360 height 21
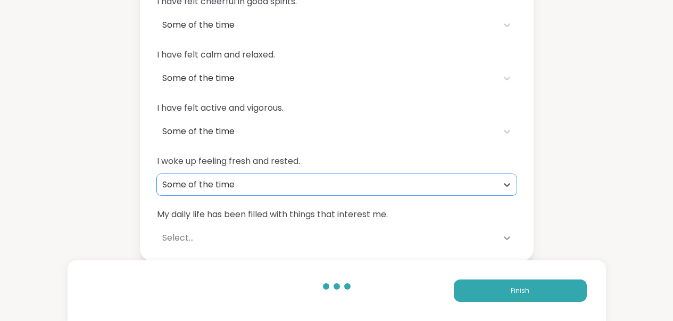
click at [505, 238] on icon at bounding box center [507, 238] width 6 height 4
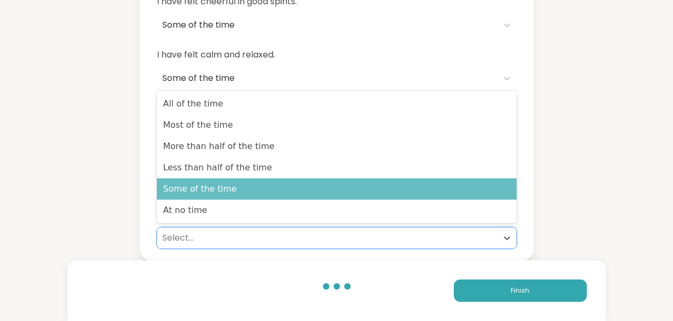
click at [496, 197] on div "Some of the time" at bounding box center [337, 188] width 360 height 21
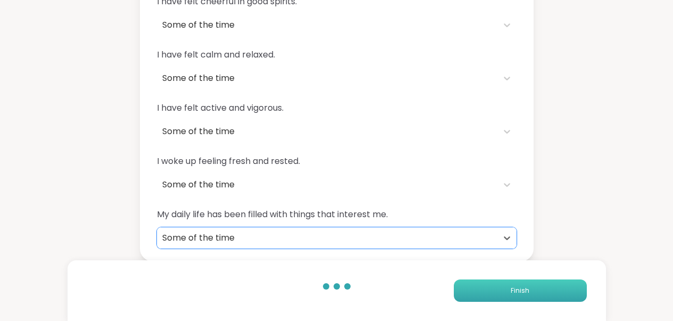
click at [516, 288] on span "Finish" at bounding box center [520, 291] width 19 height 10
